Goal: Information Seeking & Learning: Check status

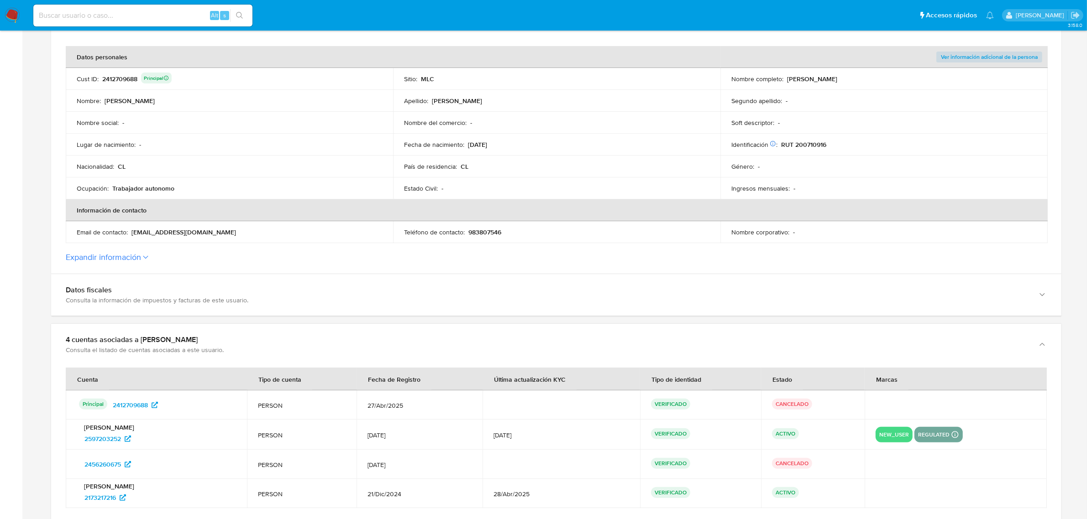
scroll to position [228, 0]
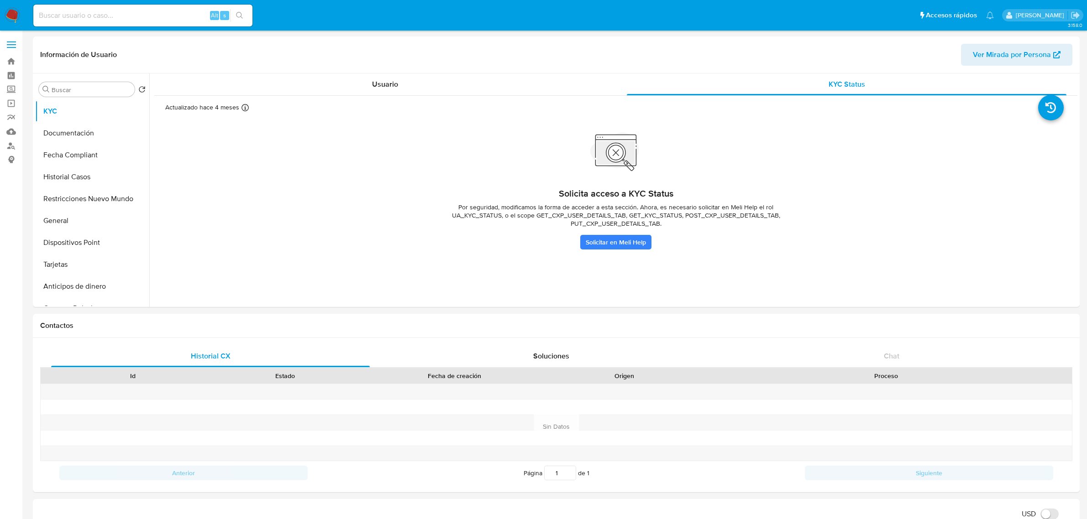
select select "10"
click at [621, 239] on link "Solicitar en Meli Help" at bounding box center [615, 242] width 71 height 15
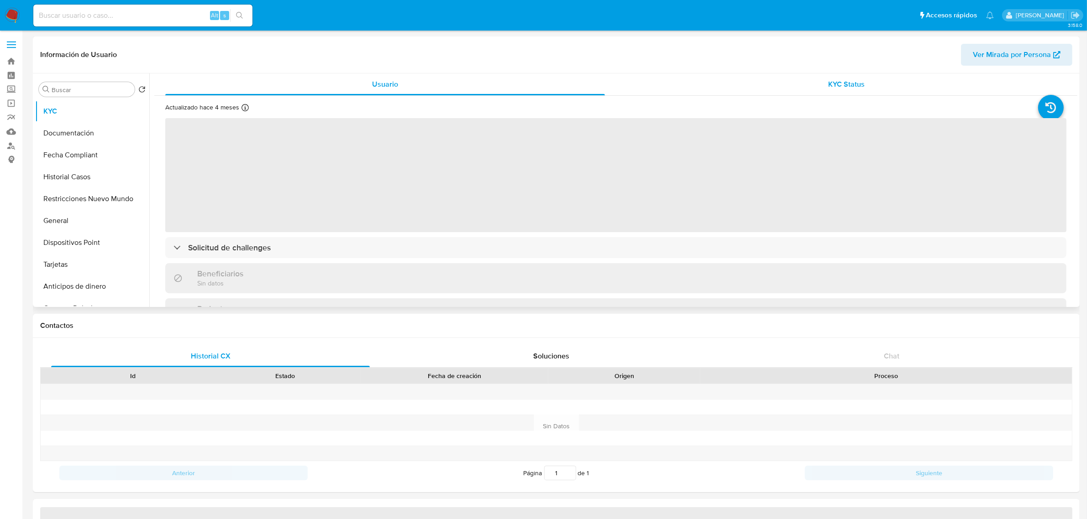
click at [829, 76] on div "KYC Status" at bounding box center [847, 84] width 440 height 22
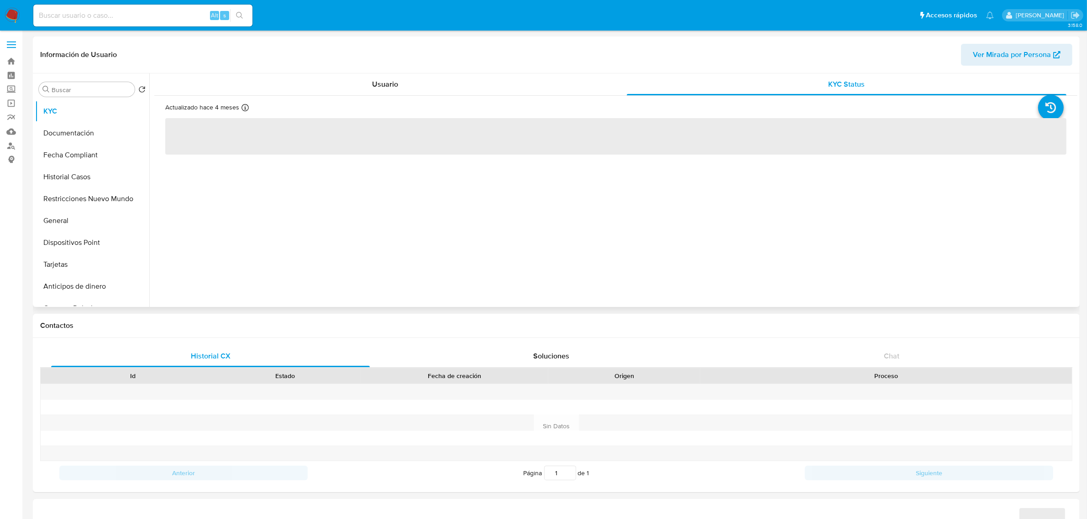
select select "10"
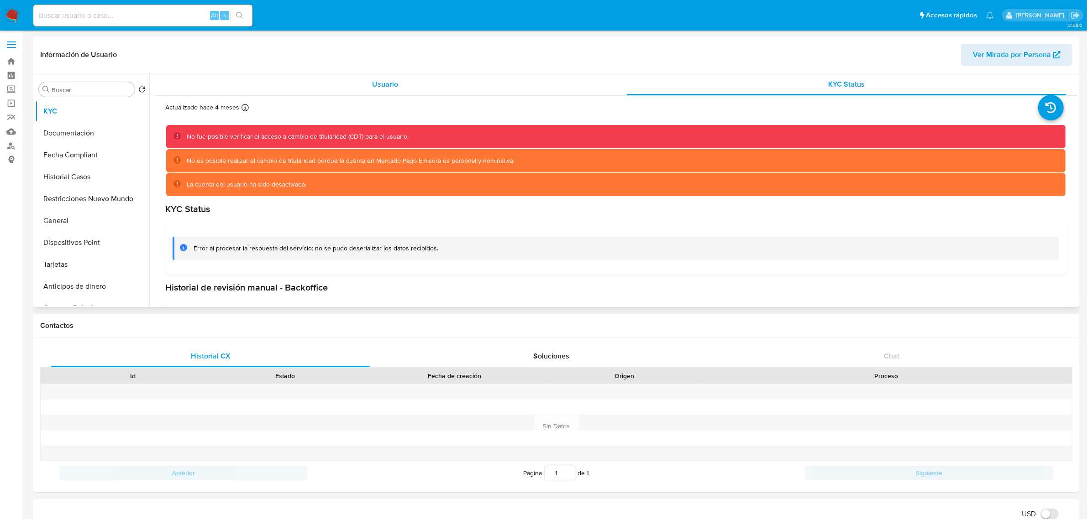
click at [376, 80] on span "Usuario" at bounding box center [385, 84] width 26 height 10
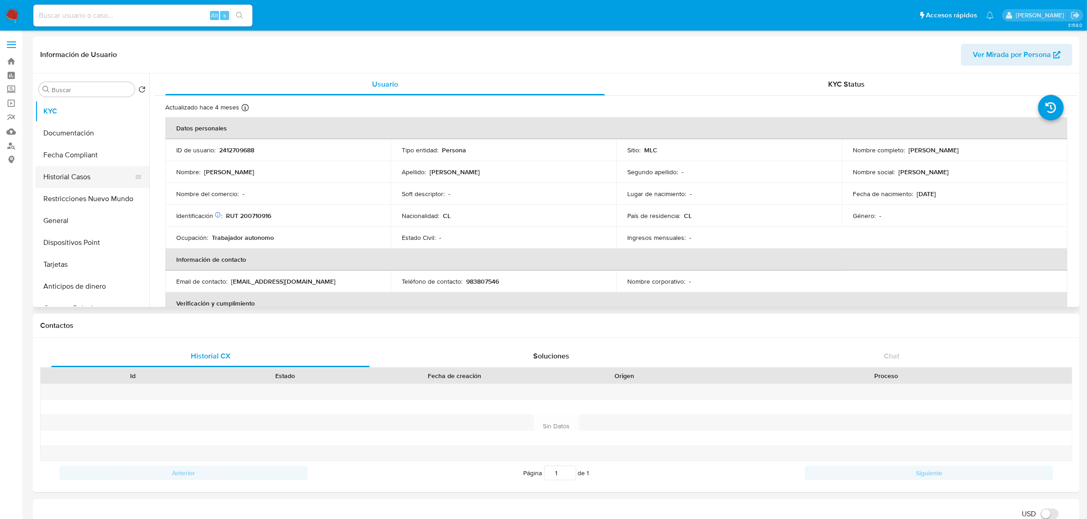
click at [97, 178] on button "Historial Casos" at bounding box center [88, 177] width 107 height 22
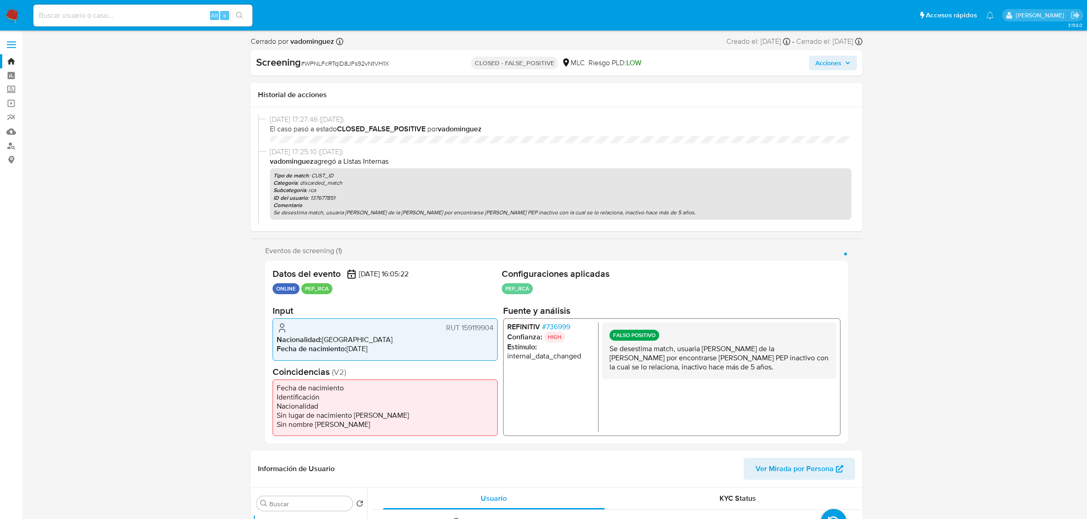
select select "10"
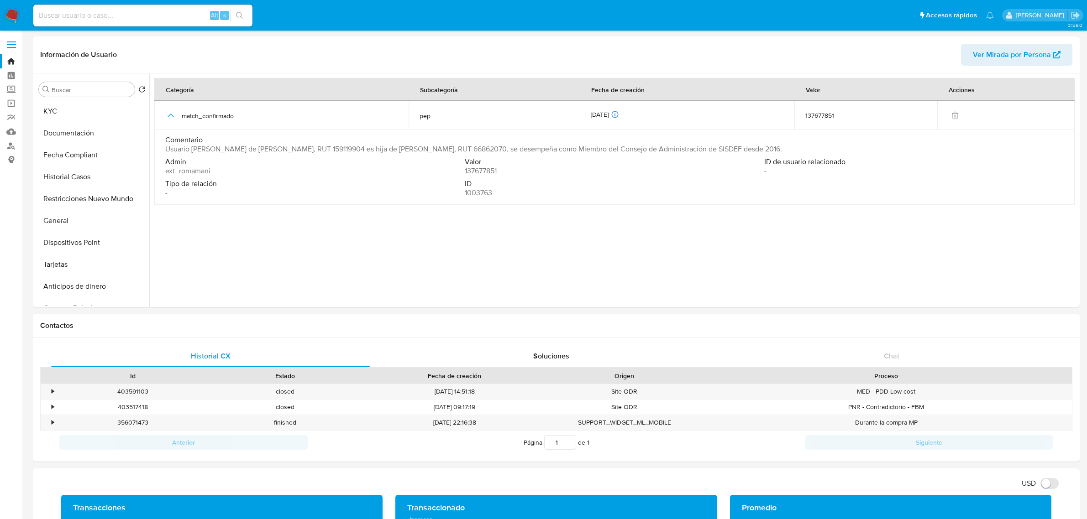
select select "10"
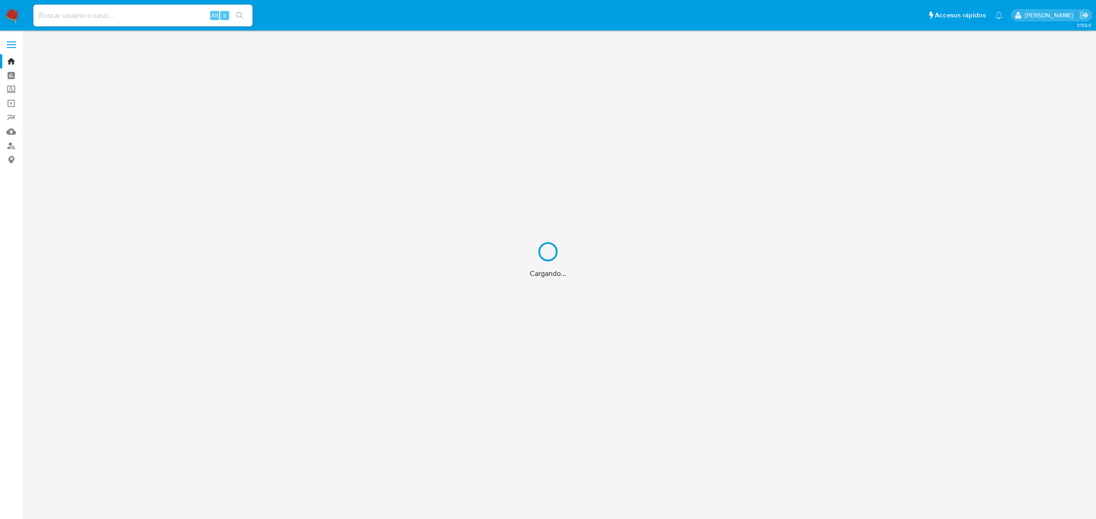
click at [145, 17] on div "Cargando..." at bounding box center [548, 259] width 1096 height 519
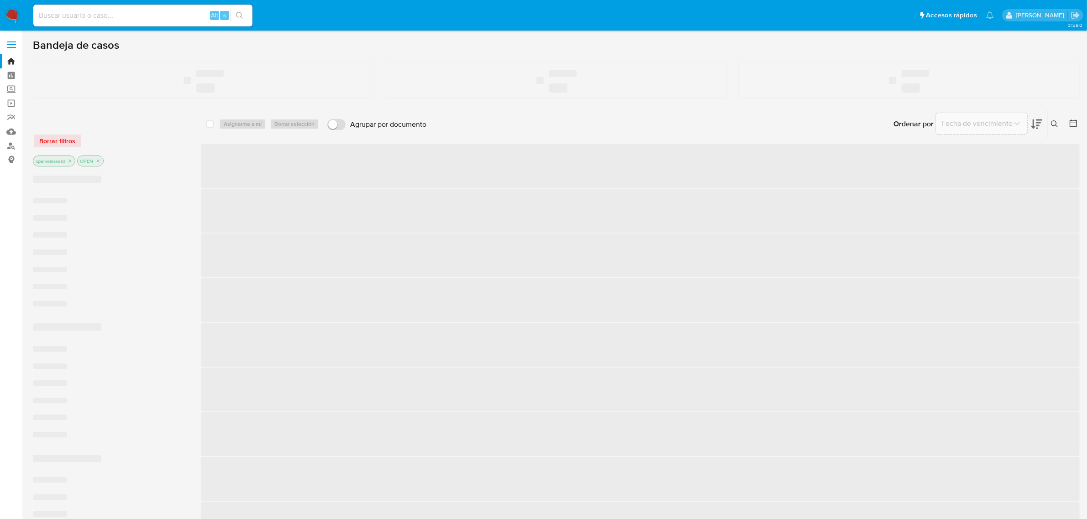
click at [135, 12] on input at bounding box center [142, 16] width 219 height 12
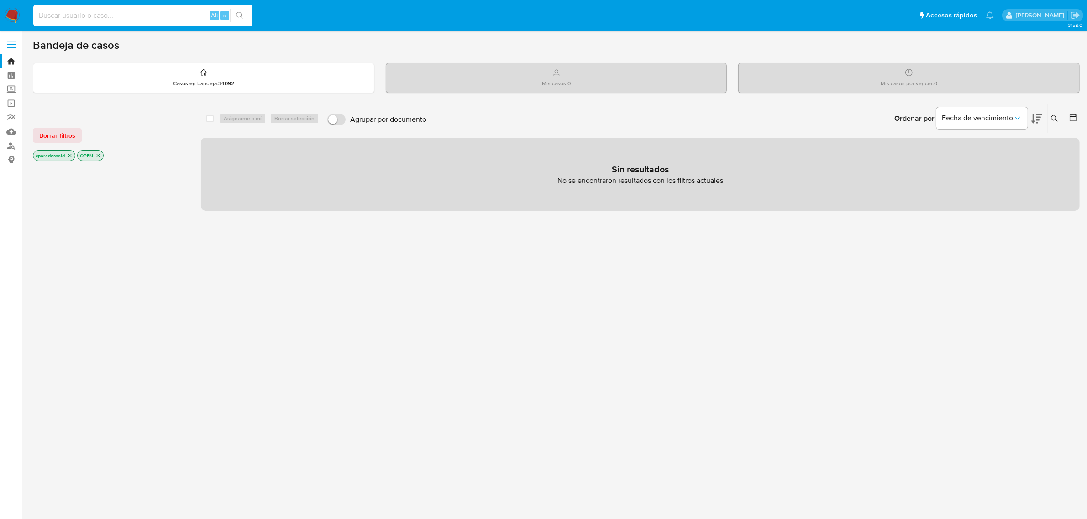
paste input "ZLbAZeTA17TFcRbaGVc9tYx7"
type input "ZLbAZeTA17TFcRbaGVc9tYx7"
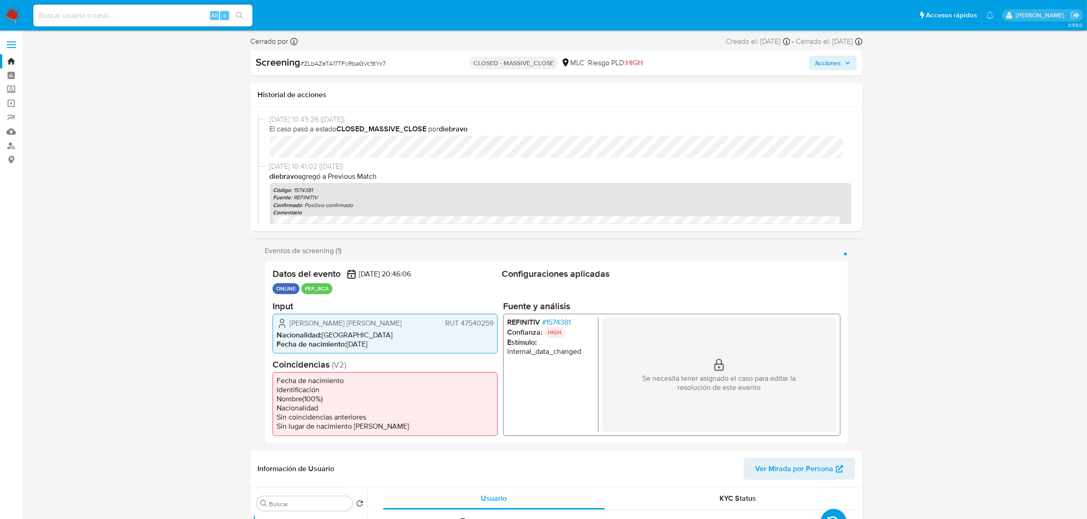
select select "10"
click at [197, 22] on div "Alt s" at bounding box center [142, 16] width 219 height 22
drag, startPoint x: 180, startPoint y: 12, endPoint x: 175, endPoint y: 15, distance: 6.3
click at [178, 12] on input at bounding box center [142, 16] width 219 height 12
paste input "NWGuVSsmZefEgFJbmtW5jw4Y"
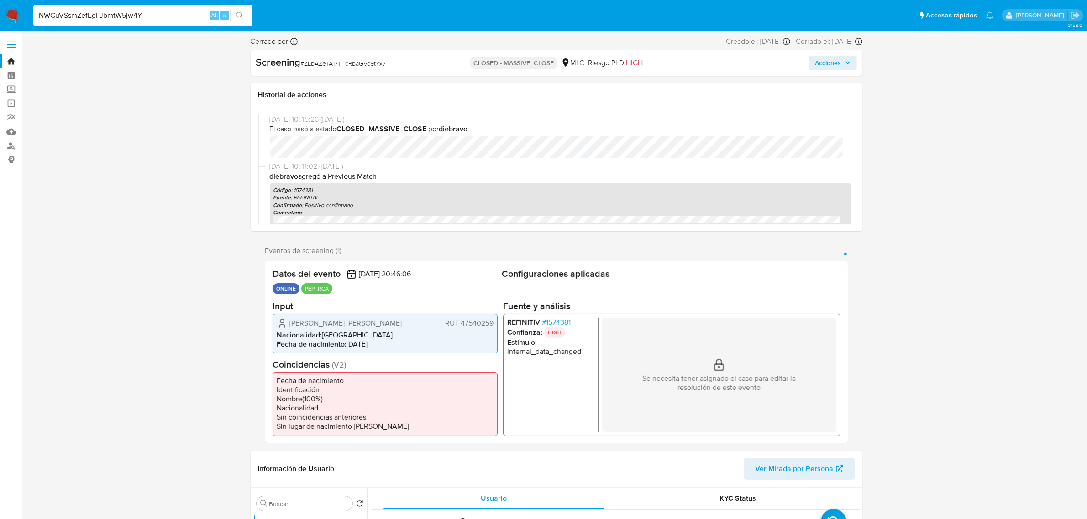
type input "NWGuVSsmZefEgFJbmtW5jw4Y"
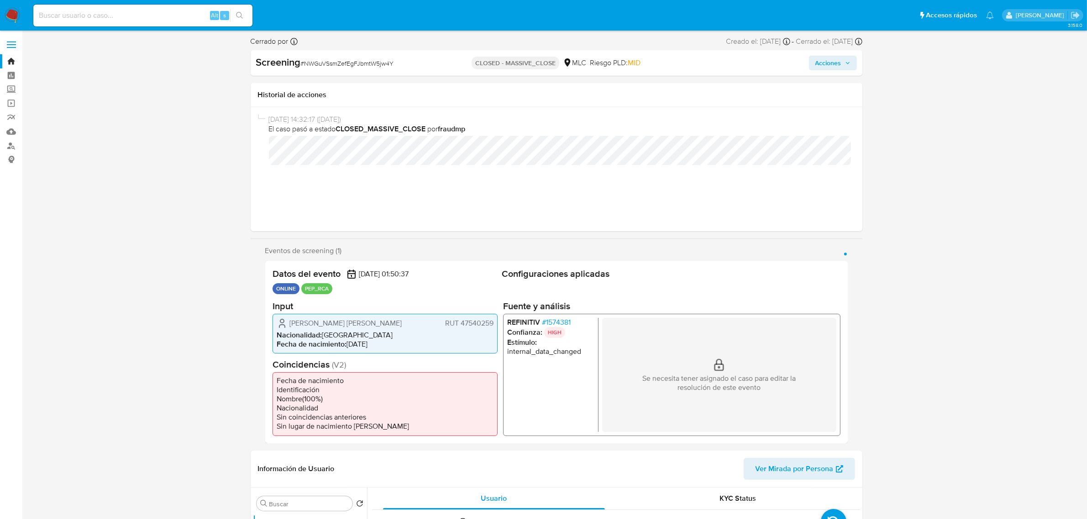
select select "10"
drag, startPoint x: 299, startPoint y: 320, endPoint x: 413, endPoint y: 322, distance: 114.1
click at [413, 322] on div "Isidoro Luis Agustín Palma Penco RUT 47540259" at bounding box center [385, 323] width 217 height 11
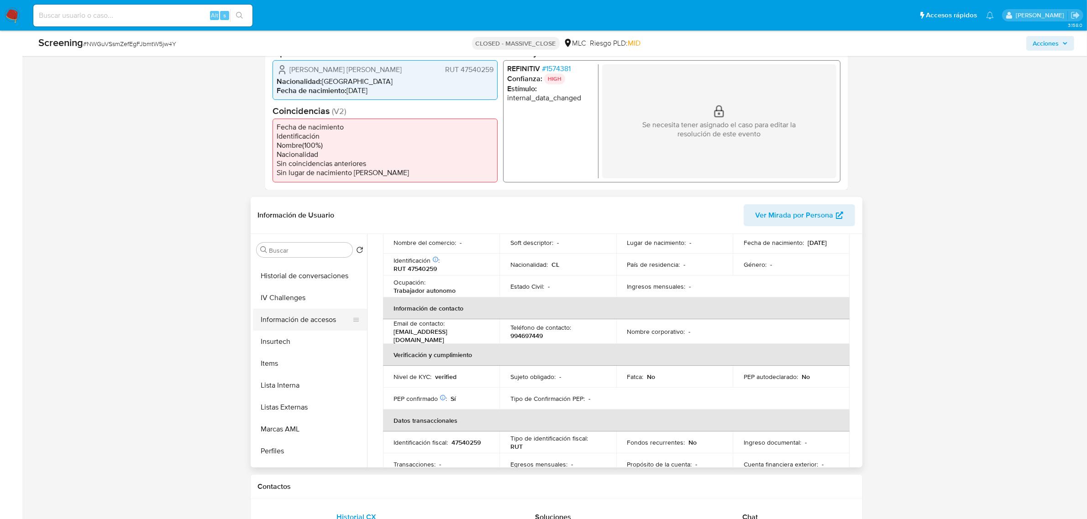
scroll to position [385, 0]
click at [299, 367] on button "Lista Interna" at bounding box center [306, 369] width 107 height 22
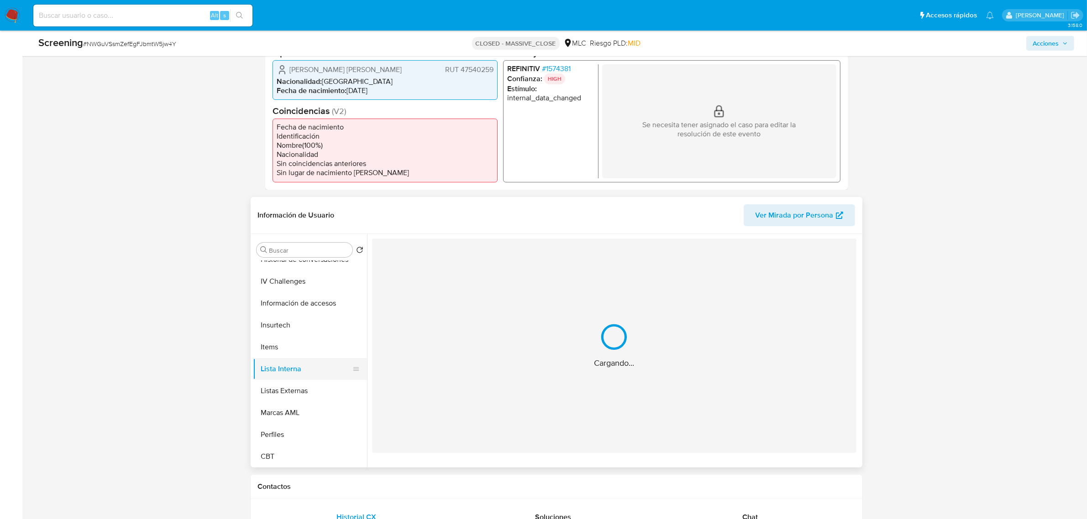
scroll to position [0, 0]
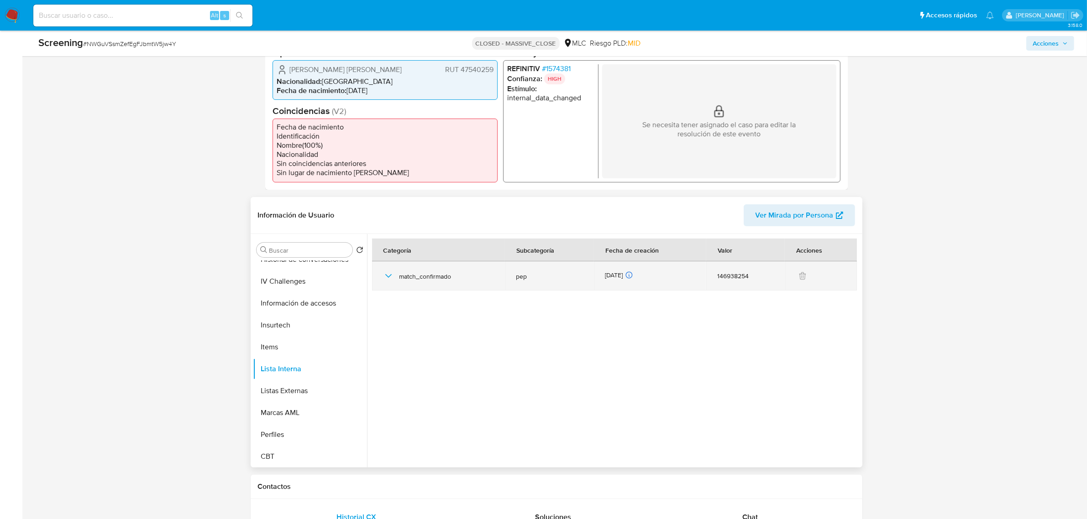
click at [384, 278] on icon "button" at bounding box center [388, 276] width 11 height 11
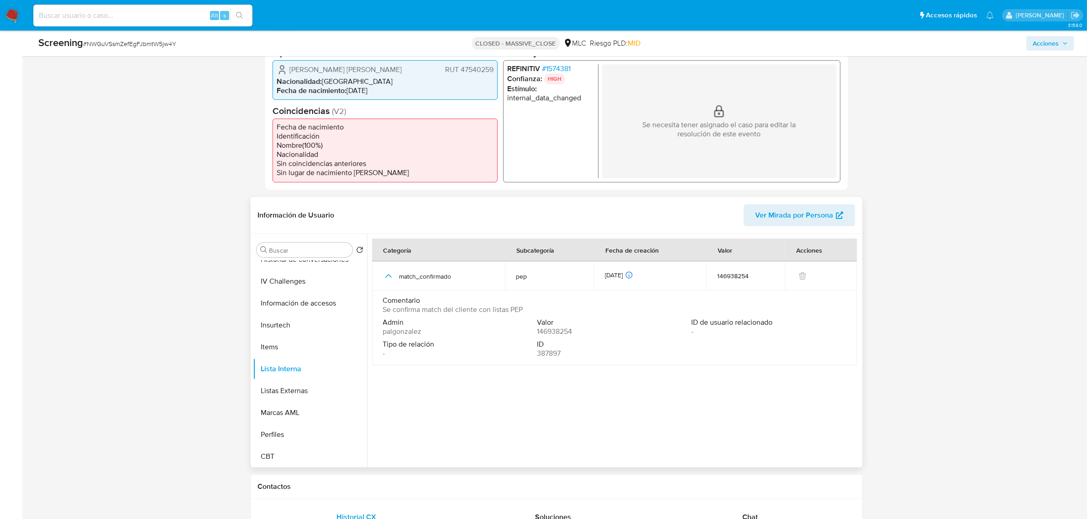
drag, startPoint x: 395, startPoint y: 308, endPoint x: 520, endPoint y: 314, distance: 125.7
click at [520, 314] on span "Se confirma match del cliente con listas PEP" at bounding box center [453, 309] width 140 height 9
click at [630, 277] on icon at bounding box center [629, 275] width 1 height 1
click at [395, 332] on span "palgonzalez" at bounding box center [402, 331] width 39 height 9
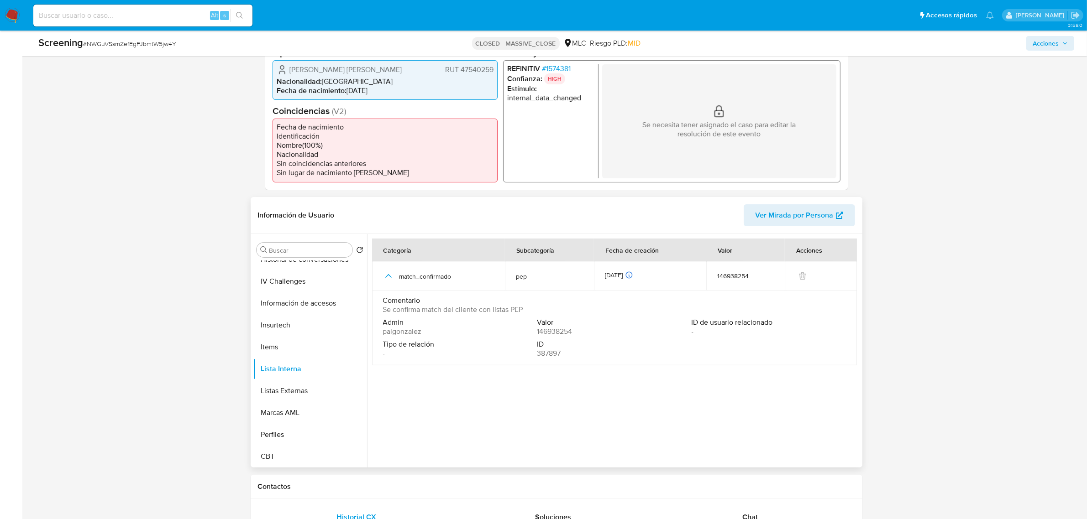
click at [395, 332] on span "palgonzalez" at bounding box center [402, 331] width 39 height 9
click at [416, 336] on div "Admin palgonzalez Valor 146938254 ID de usuario relacionado - Tipo de relación …" at bounding box center [614, 340] width 463 height 44
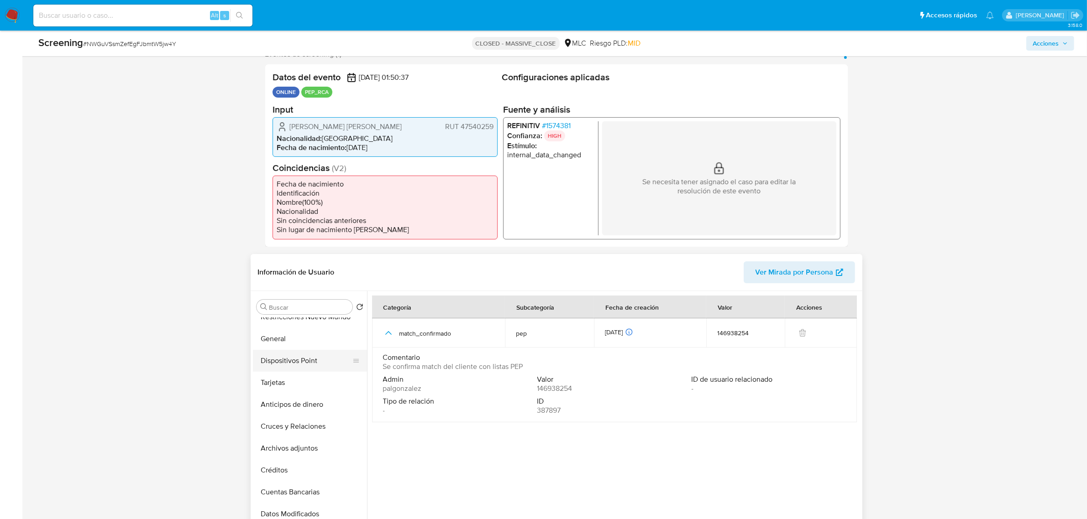
scroll to position [42, 0]
click at [307, 357] on button "Historial Casos" at bounding box center [306, 352] width 107 height 22
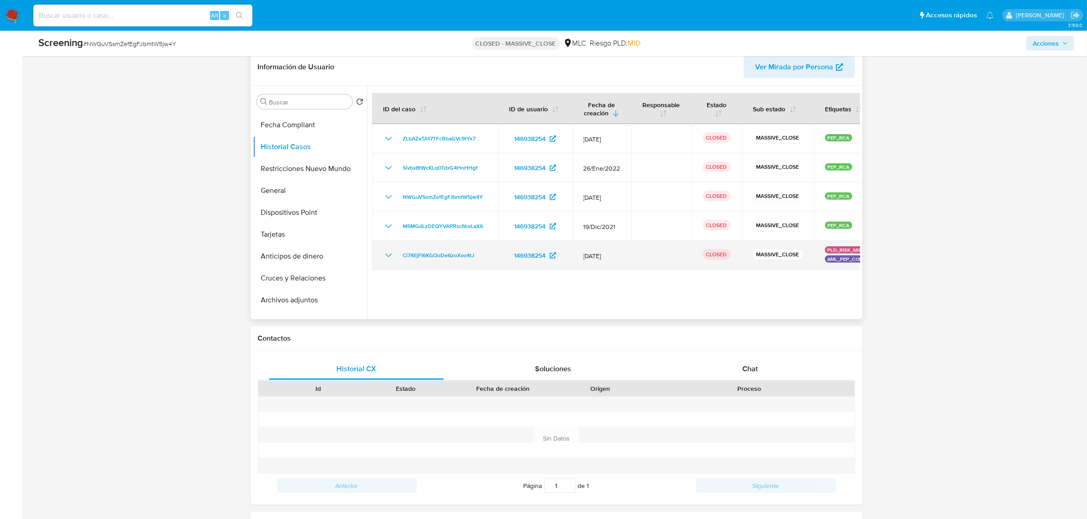
scroll to position [342, 0]
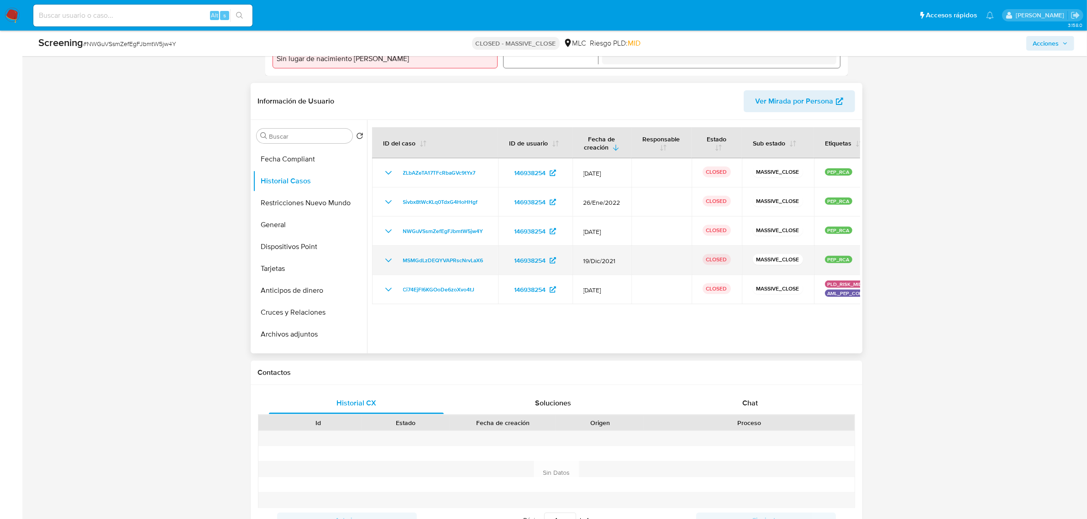
drag, startPoint x: 667, startPoint y: 259, endPoint x: 787, endPoint y: 262, distance: 119.6
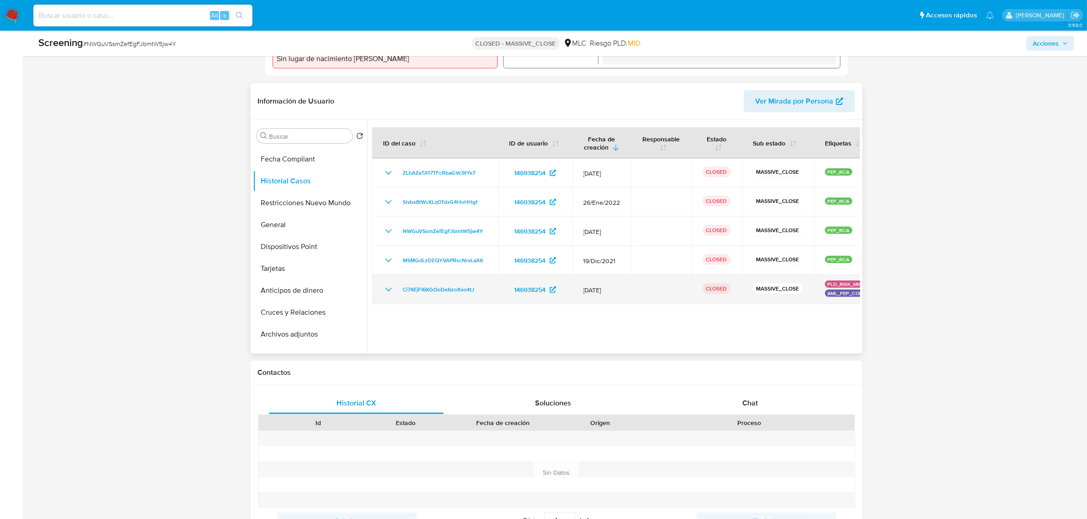
click at [387, 286] on icon "Mostrar/Ocultar" at bounding box center [388, 289] width 11 height 11
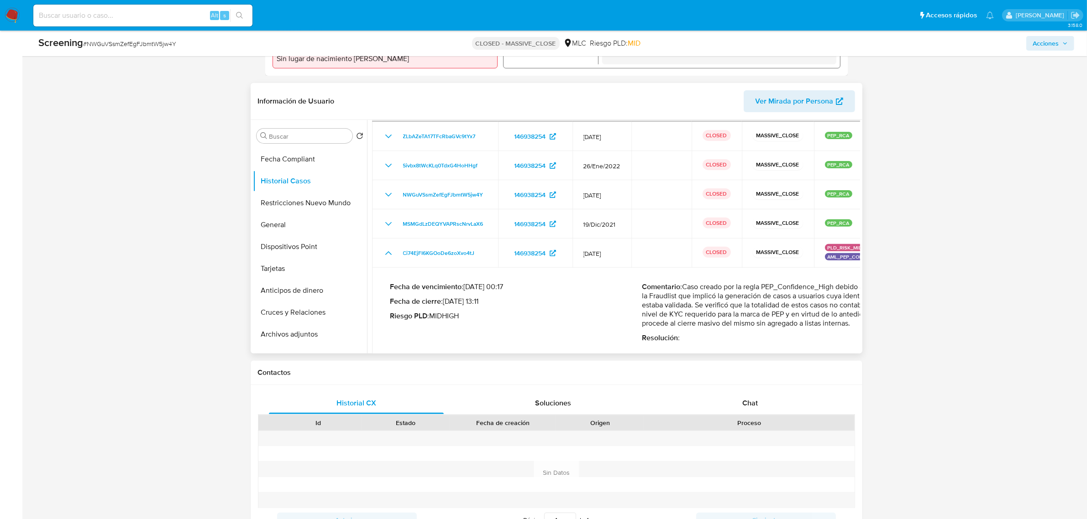
scroll to position [53, 0]
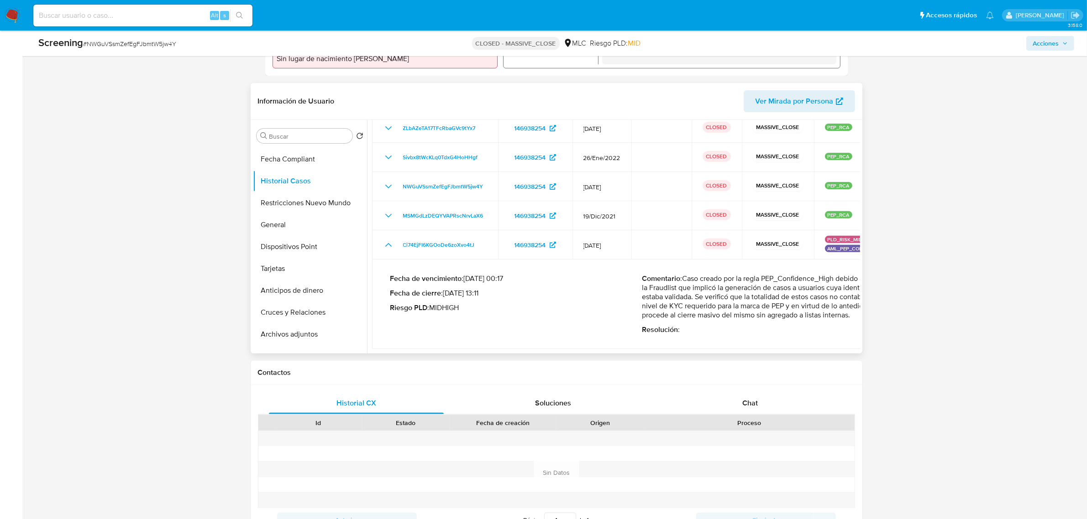
drag, startPoint x: 575, startPoint y: 302, endPoint x: 687, endPoint y: 302, distance: 111.8
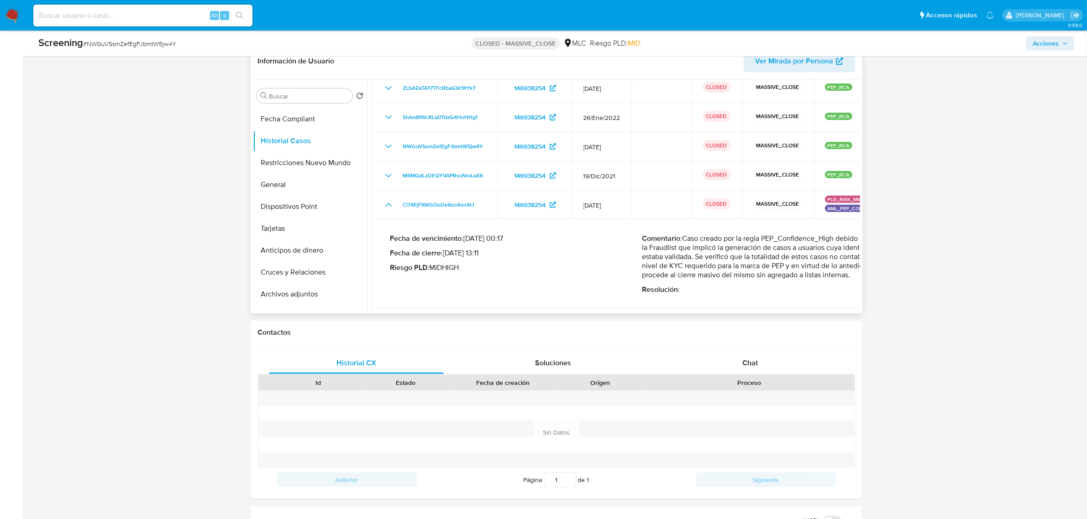
scroll to position [399, 0]
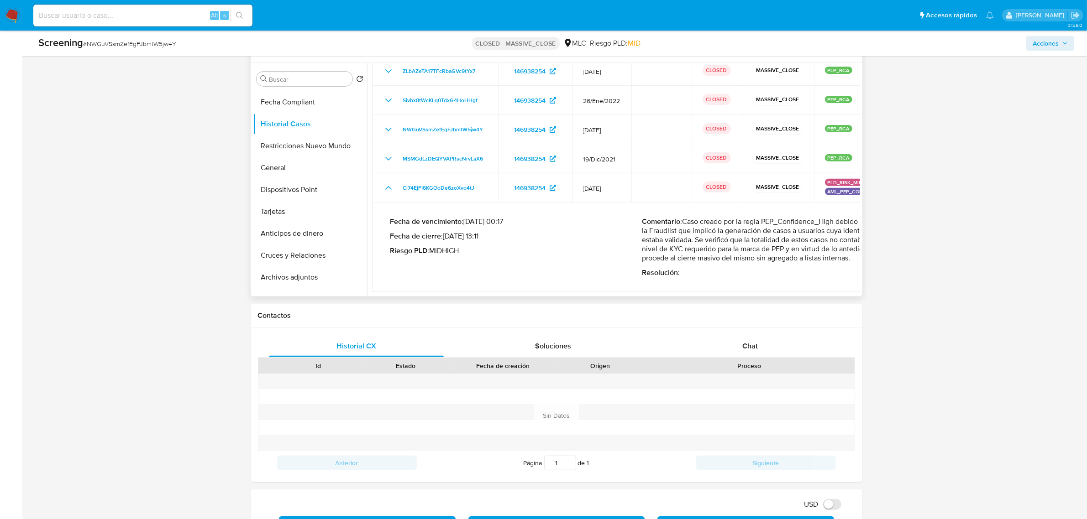
drag, startPoint x: 666, startPoint y: 238, endPoint x: 836, endPoint y: 241, distance: 169.8
drag, startPoint x: 836, startPoint y: 241, endPoint x: 808, endPoint y: 234, distance: 29.2
click at [834, 242] on p "Comentario : Caso creado por la regla PEP_Confidence_High debido a un fix en la…" at bounding box center [768, 240] width 252 height 46
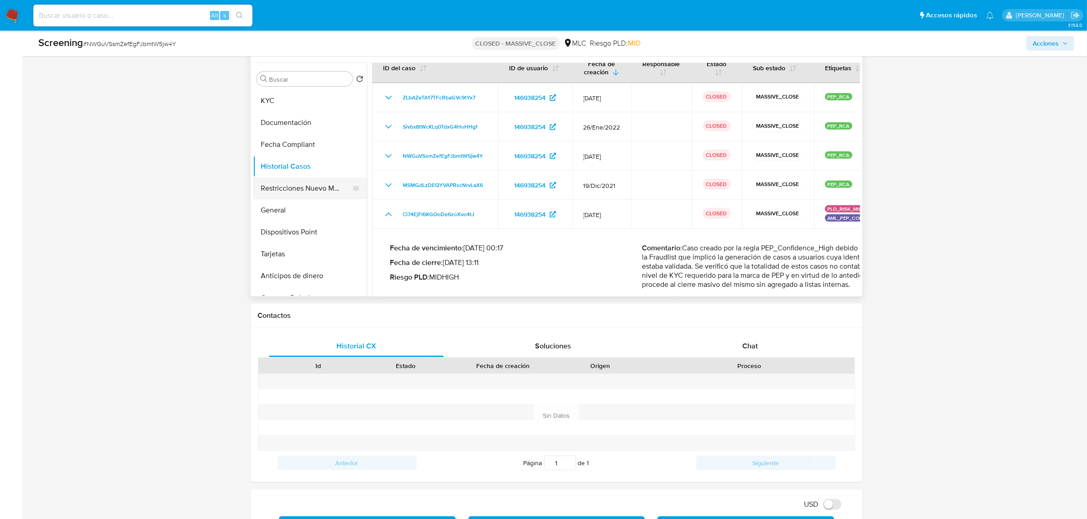
scroll to position [0, 0]
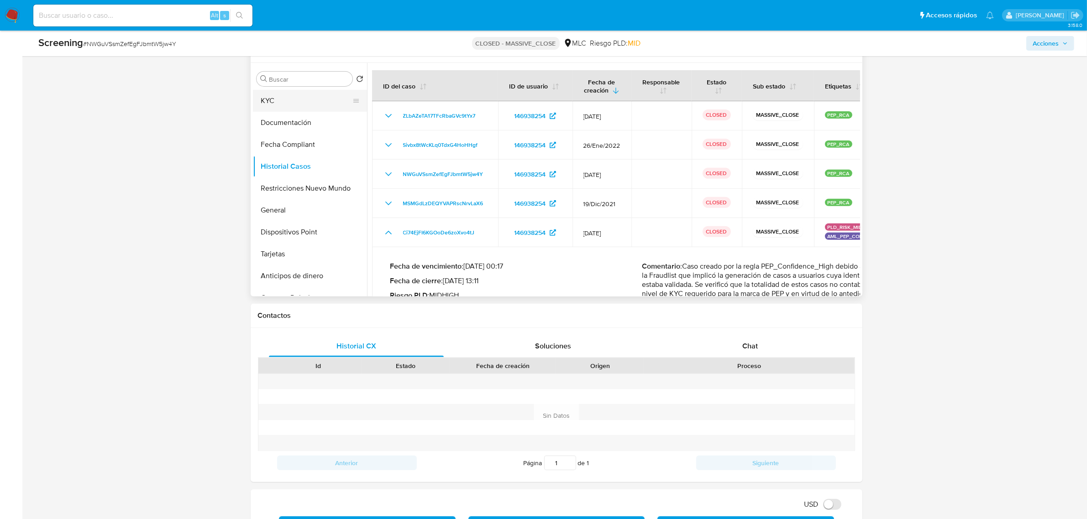
click at [283, 98] on button "KYC" at bounding box center [306, 101] width 107 height 22
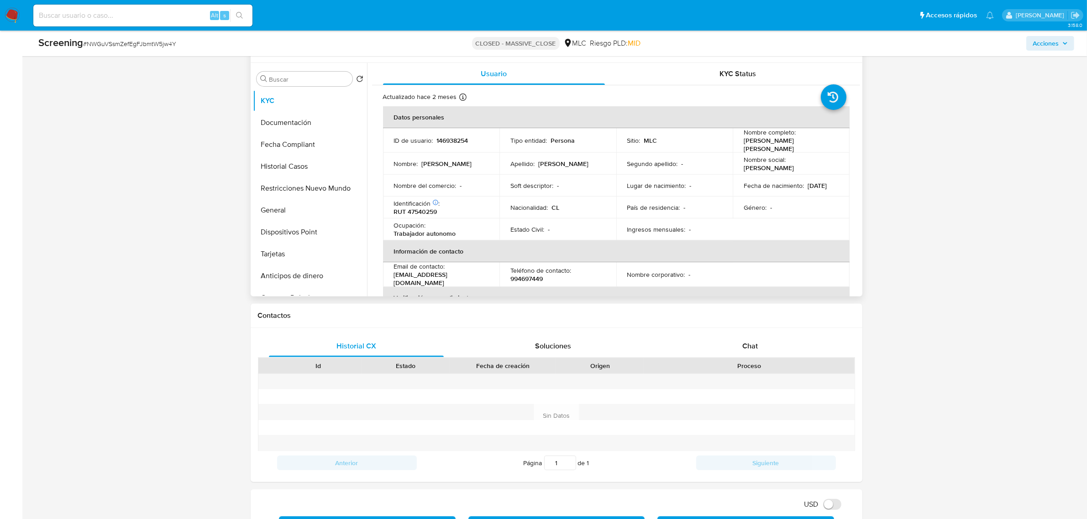
click at [453, 139] on p "146938254" at bounding box center [452, 140] width 31 height 8
click at [452, 139] on p "146938254" at bounding box center [452, 140] width 31 height 8
copy p "146938254"
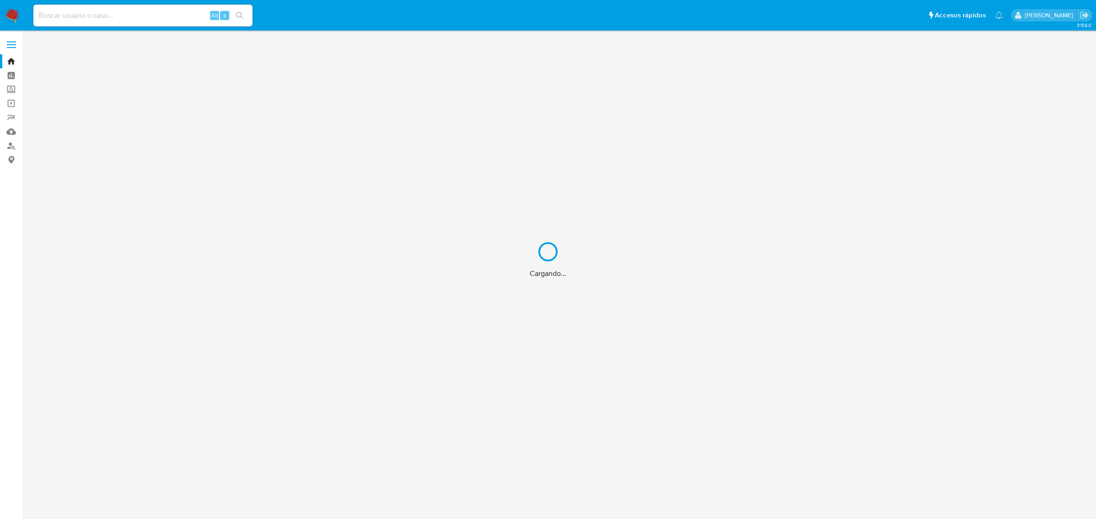
click at [142, 23] on div "Cargando..." at bounding box center [548, 259] width 1096 height 519
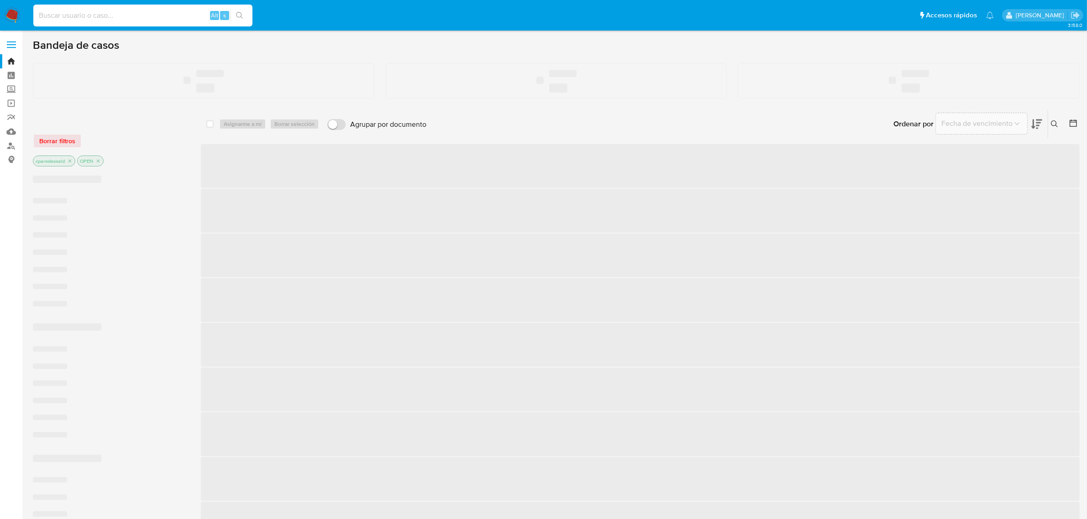
click at [137, 15] on input at bounding box center [142, 16] width 219 height 12
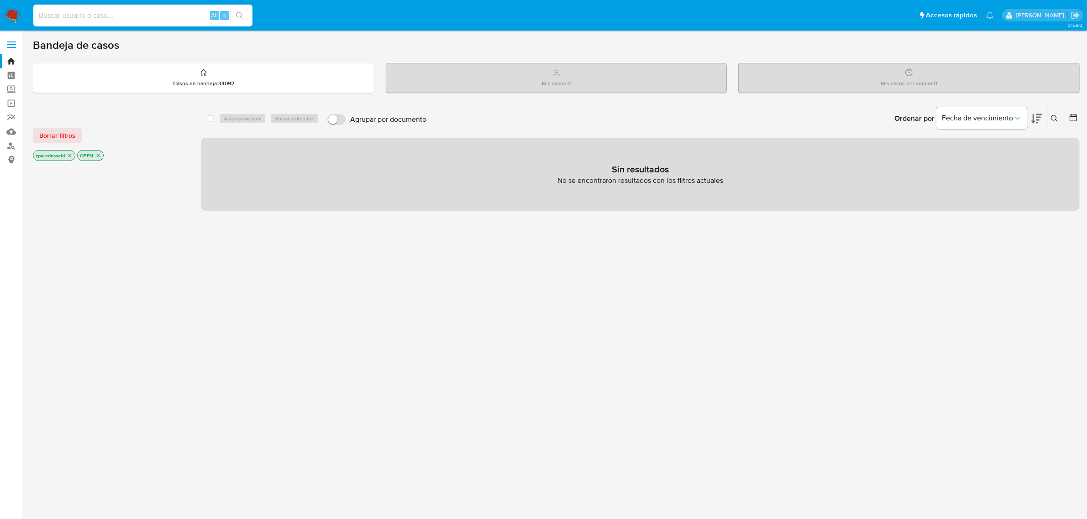
paste input "146938254"
type input "146938254"
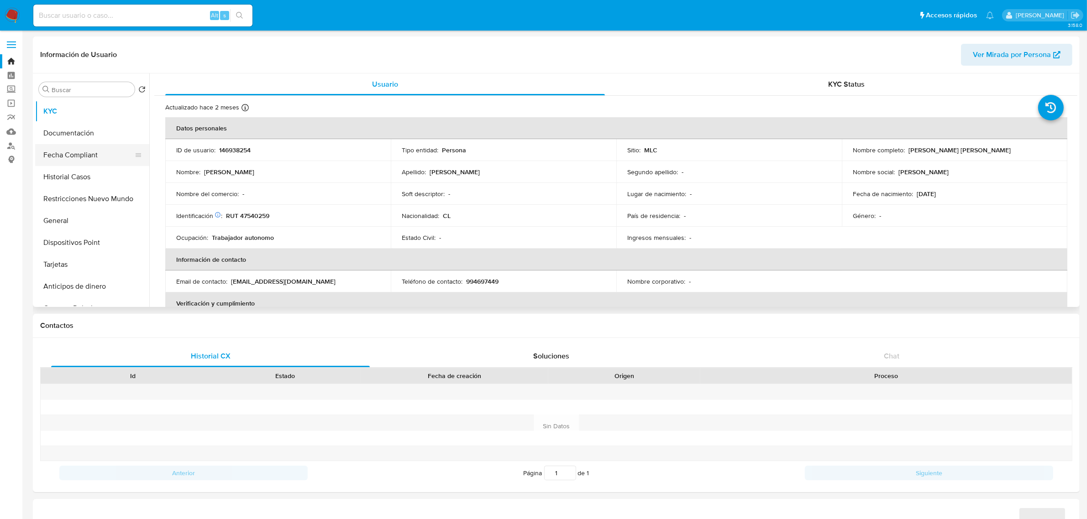
click at [73, 160] on button "Fecha Compliant" at bounding box center [88, 155] width 107 height 22
select select "10"
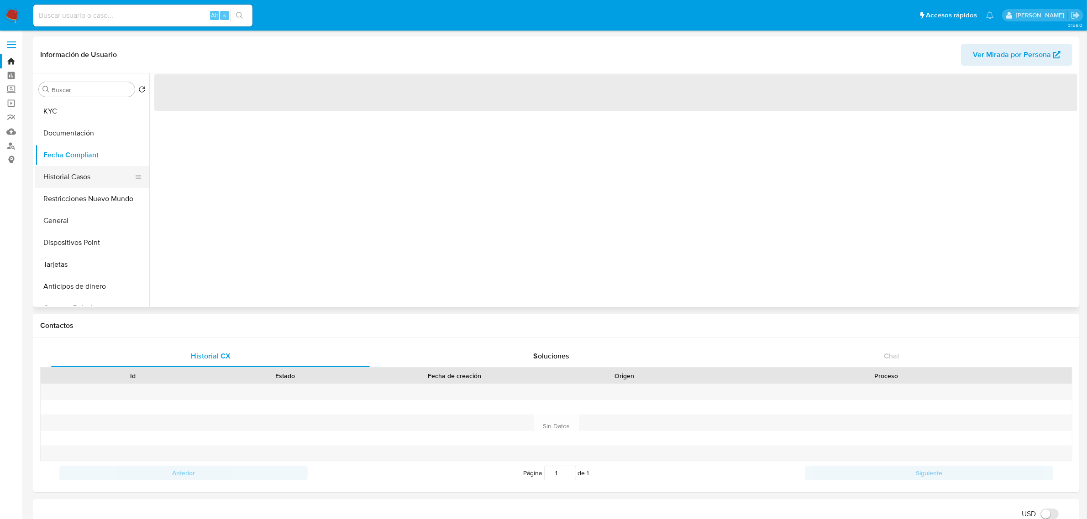
click at [81, 181] on button "Historial Casos" at bounding box center [88, 177] width 107 height 22
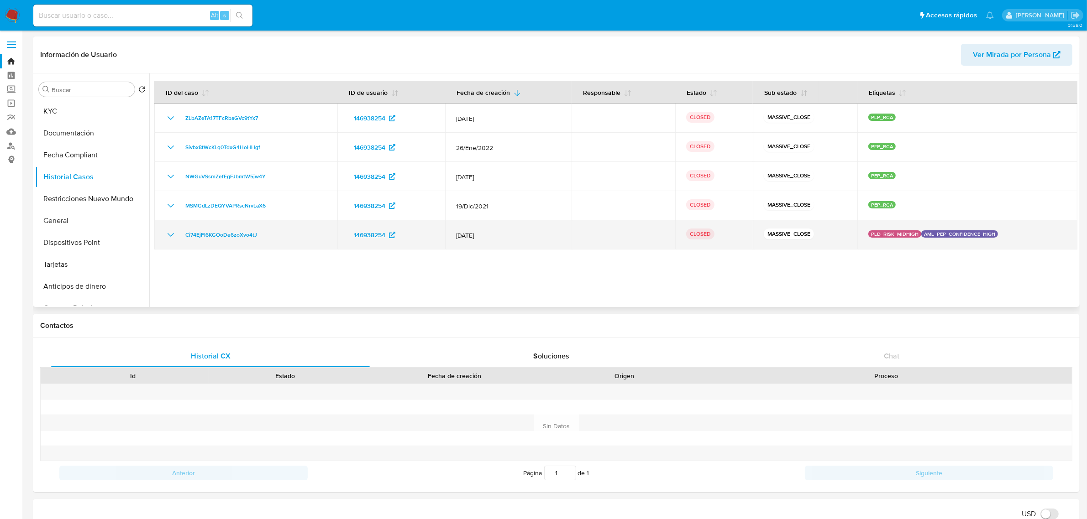
click at [168, 236] on icon "Mostrar/Ocultar" at bounding box center [170, 235] width 11 height 11
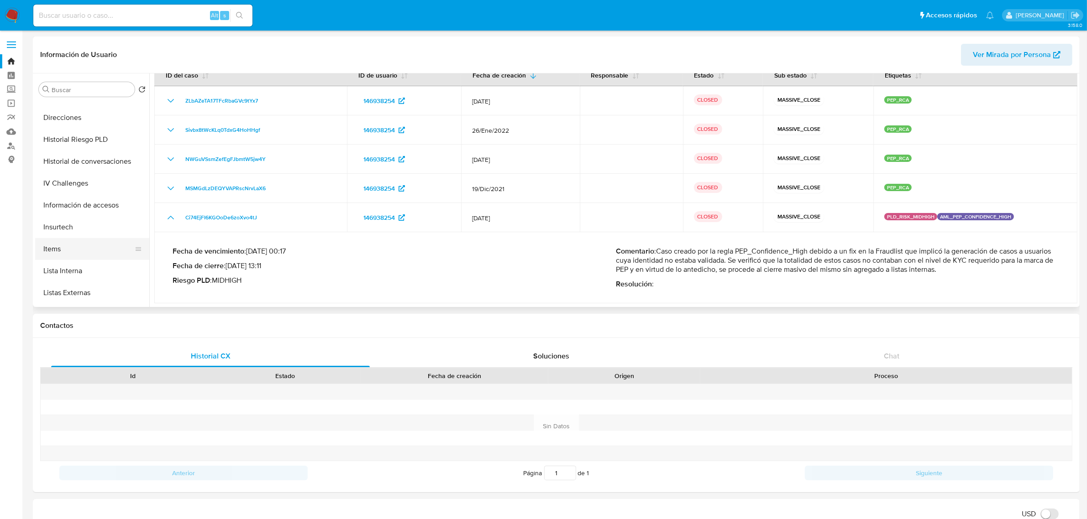
scroll to position [342, 0]
click at [78, 252] on button "Lista Interna" at bounding box center [88, 251] width 107 height 22
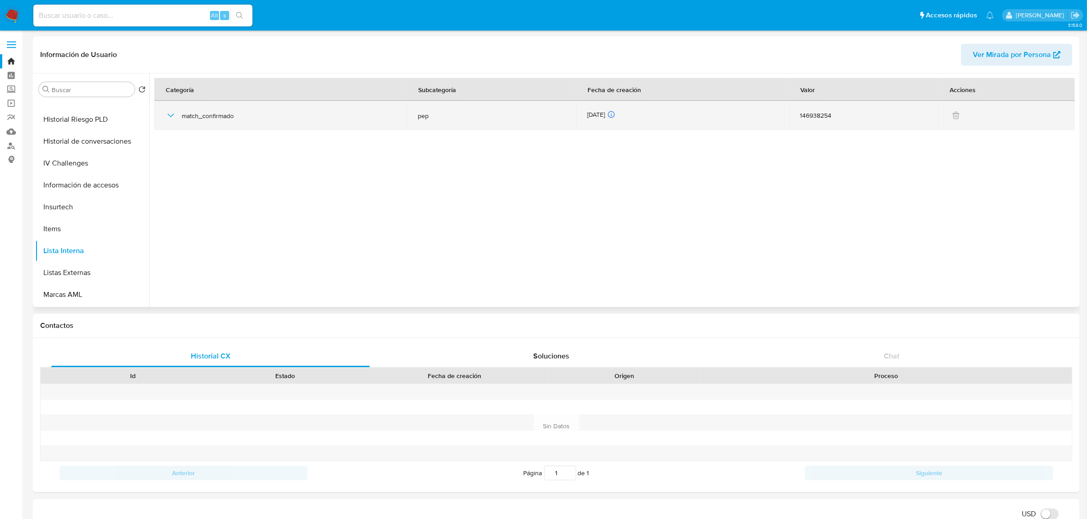
click at [171, 112] on icon "button" at bounding box center [170, 115] width 11 height 11
click at [171, 114] on icon "button" at bounding box center [171, 116] width 6 height 4
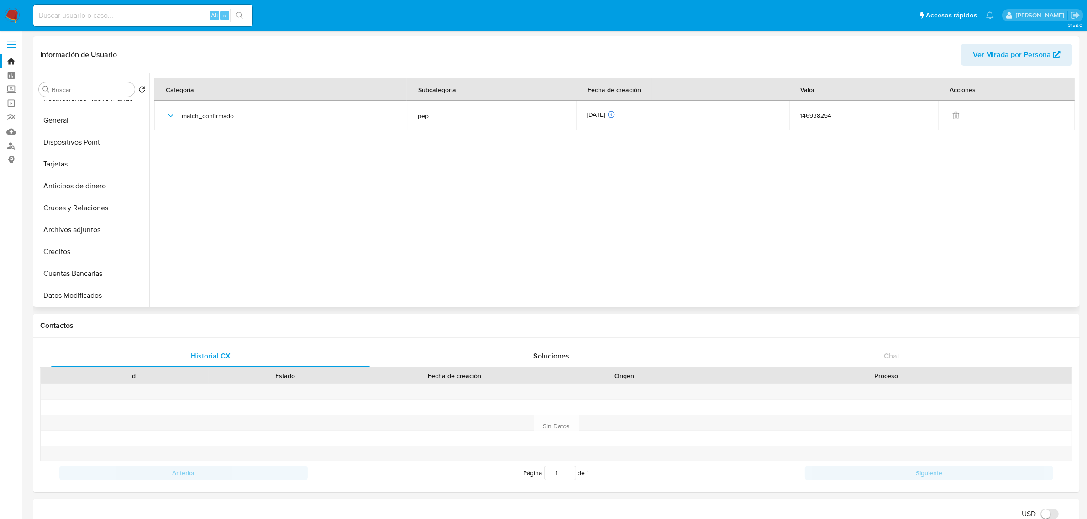
scroll to position [57, 0]
click at [94, 126] on button "Historial Casos" at bounding box center [88, 120] width 107 height 22
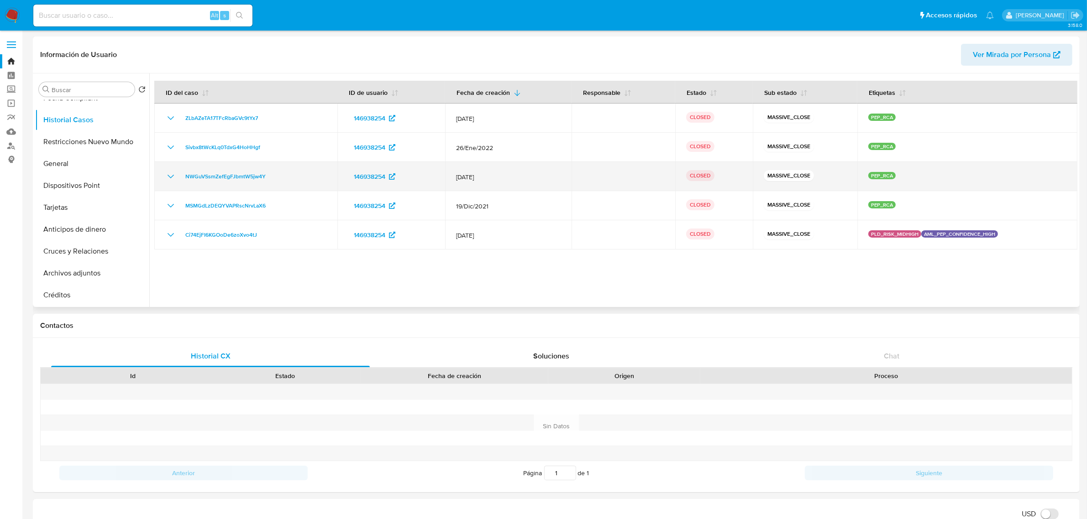
click at [170, 173] on icon "Mostrar/Ocultar" at bounding box center [170, 176] width 11 height 11
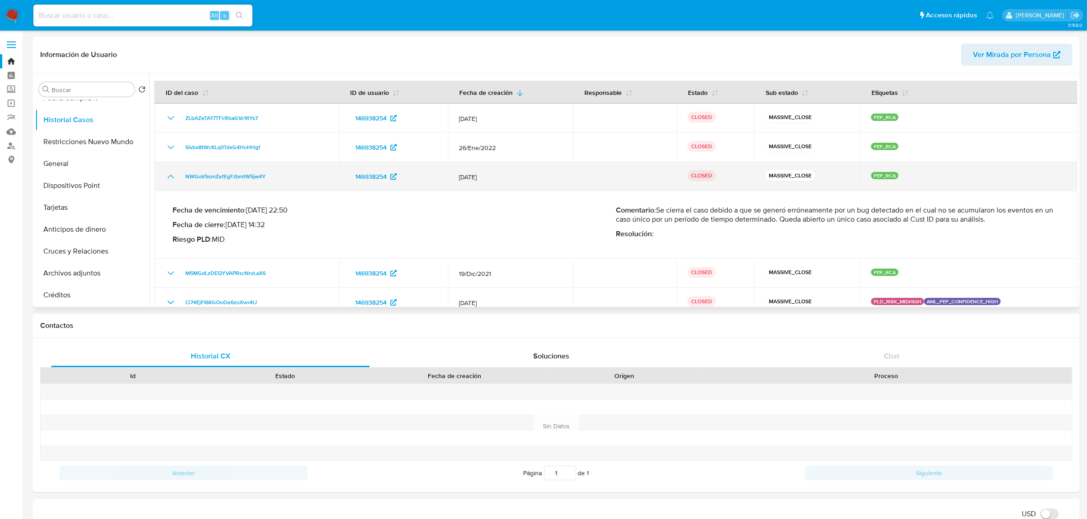
click at [170, 173] on icon "Mostrar/Ocultar" at bounding box center [170, 176] width 11 height 11
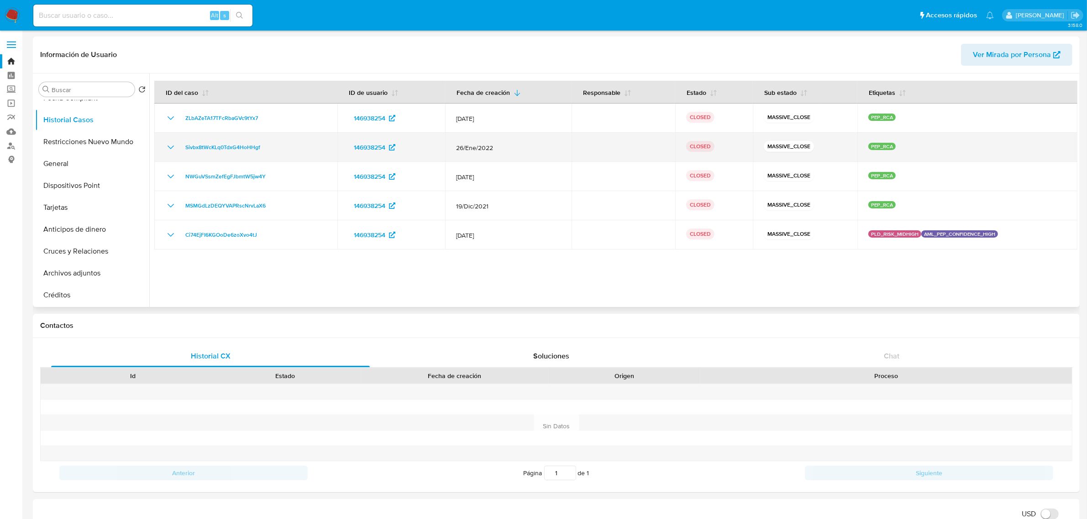
click at [166, 149] on icon "Mostrar/Ocultar" at bounding box center [170, 147] width 11 height 11
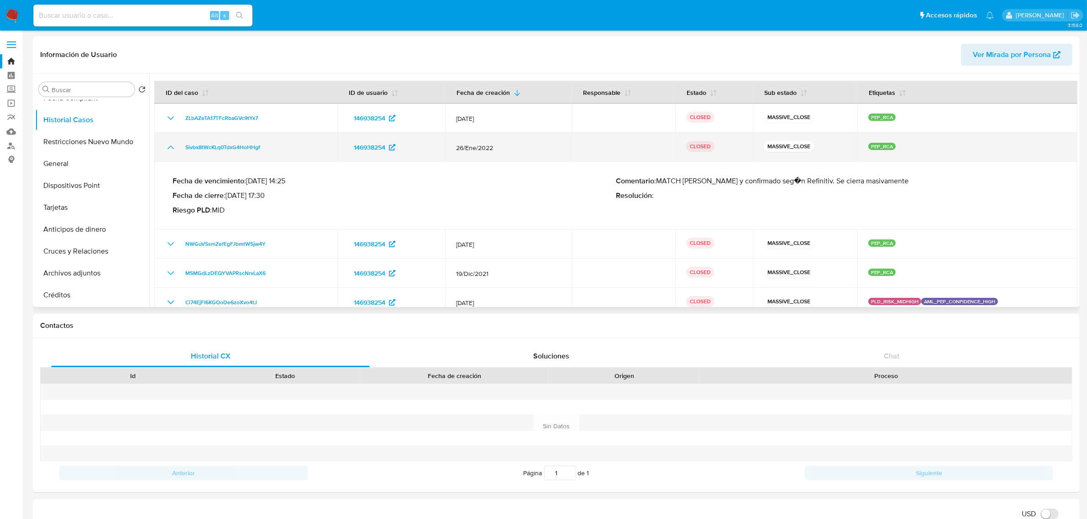
click at [173, 144] on icon "Mostrar/Ocultar" at bounding box center [170, 147] width 11 height 11
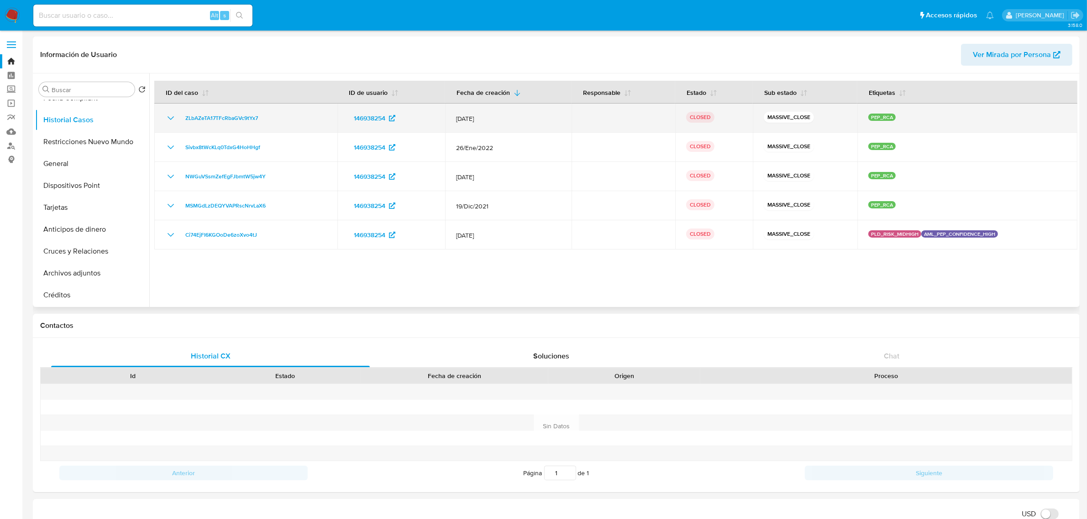
click at [169, 117] on icon "Mostrar/Ocultar" at bounding box center [170, 118] width 11 height 11
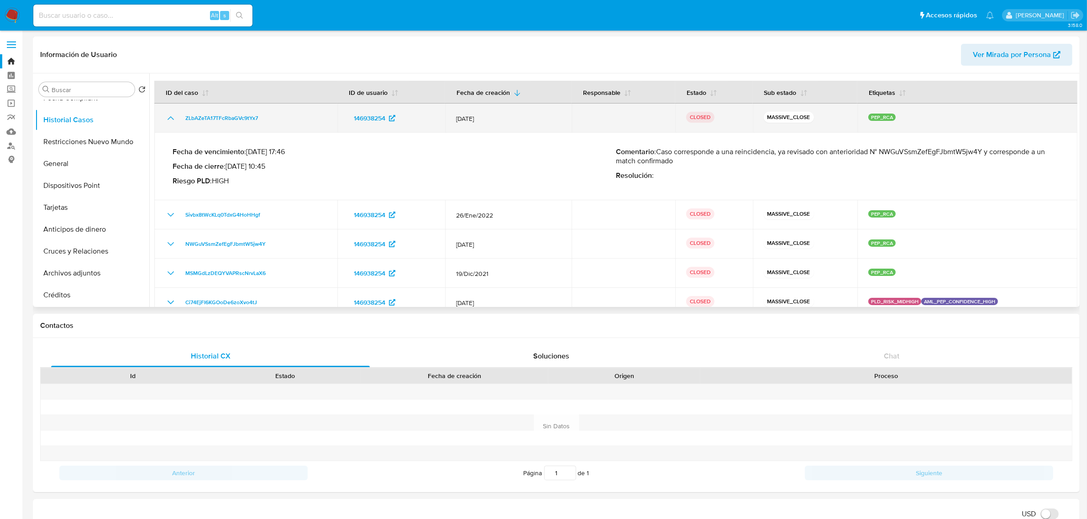
click at [169, 117] on icon "Mostrar/Ocultar" at bounding box center [170, 118] width 11 height 11
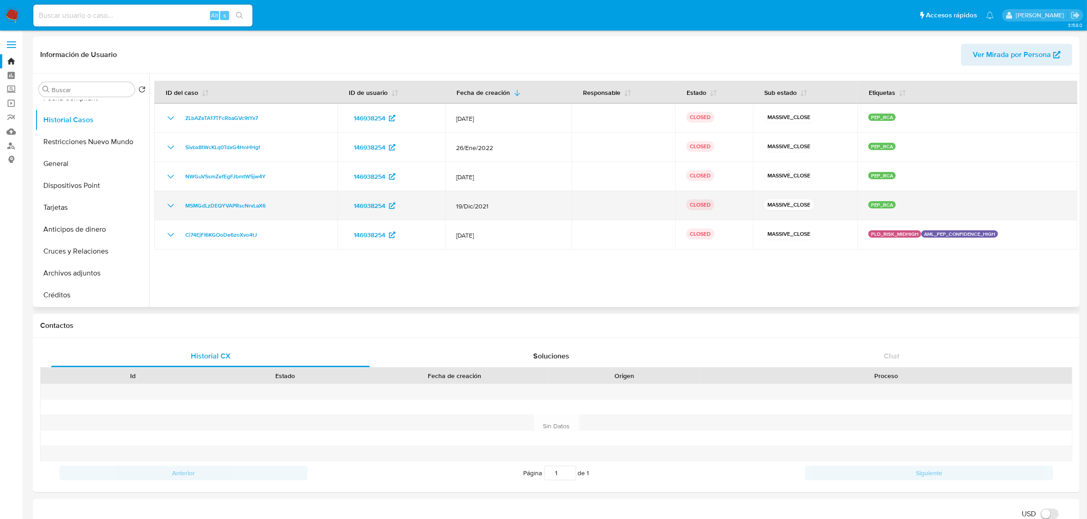
click at [170, 208] on icon "Mostrar/Ocultar" at bounding box center [170, 205] width 11 height 11
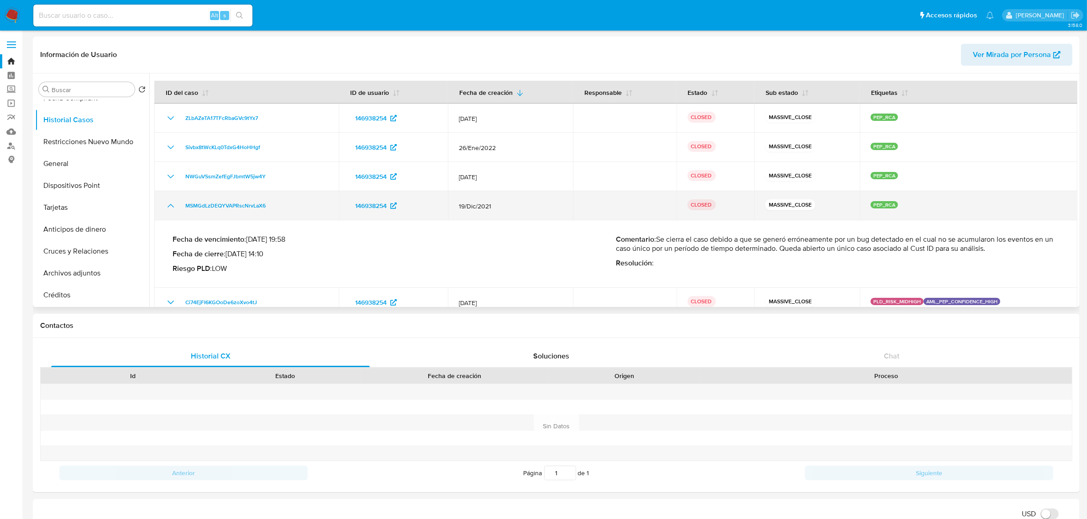
click at [170, 208] on icon "Mostrar/Ocultar" at bounding box center [170, 205] width 11 height 11
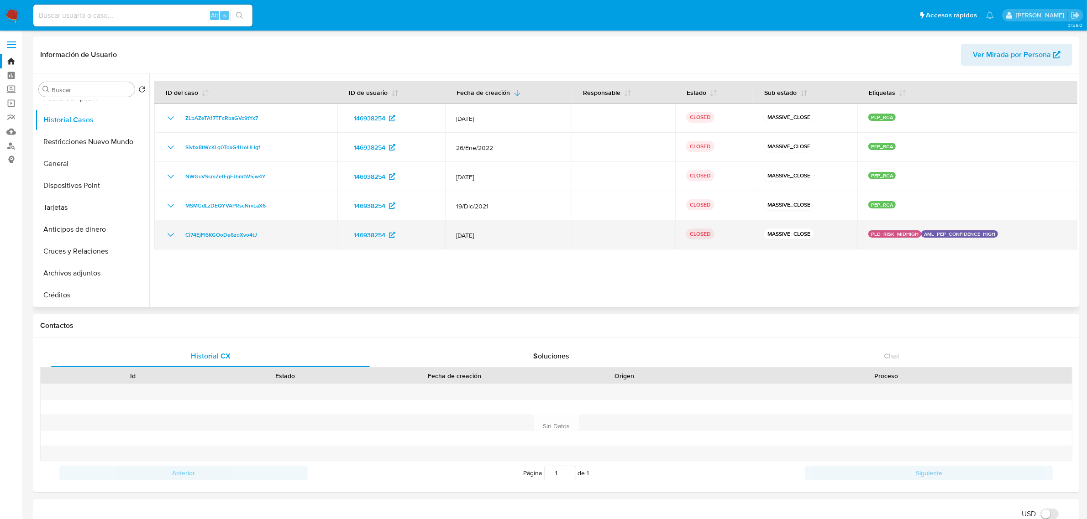
click at [172, 231] on icon "Mostrar/Ocultar" at bounding box center [170, 235] width 11 height 11
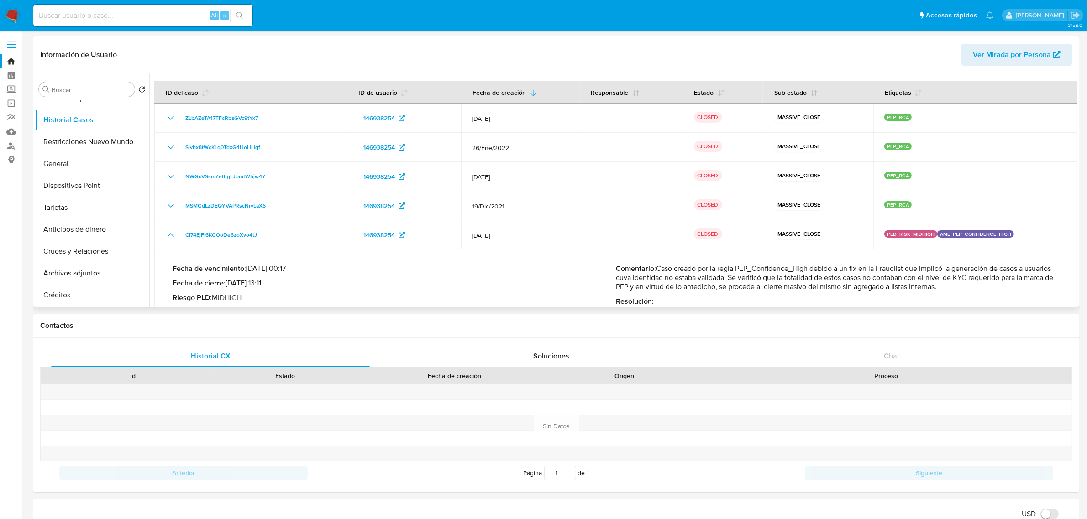
scroll to position [17, 0]
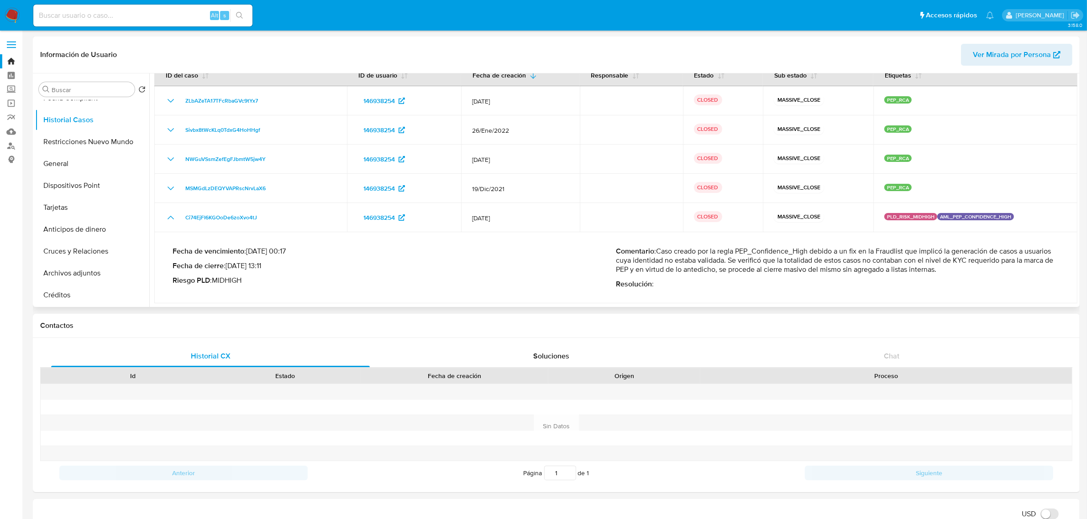
drag, startPoint x: 258, startPoint y: 253, endPoint x: 305, endPoint y: 250, distance: 47.1
click at [305, 250] on p "Fecha de vencimiento : [DATE] 00:17" at bounding box center [394, 251] width 443 height 9
